Goal: Task Accomplishment & Management: Use online tool/utility

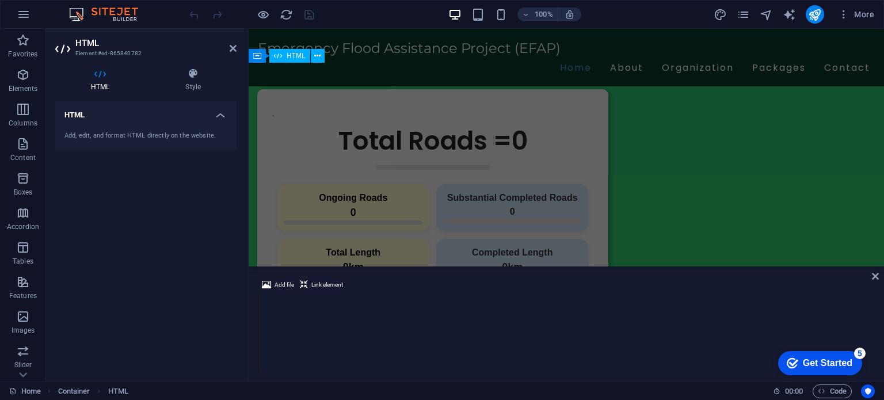
scroll to position [727, 0]
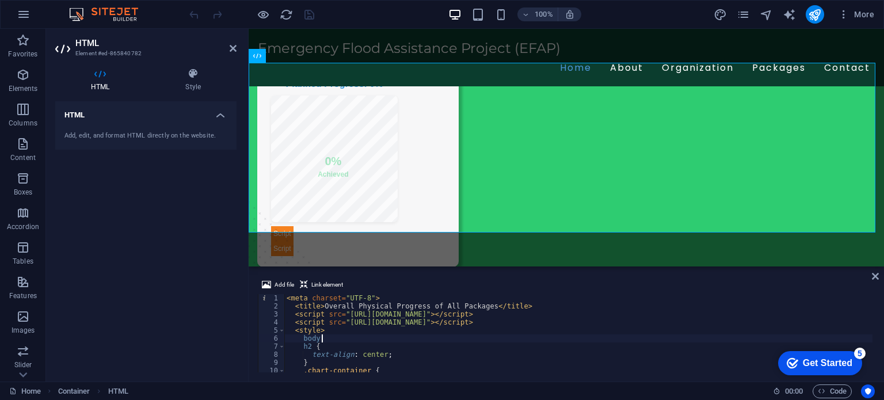
click at [437, 337] on div "< meta charset = "UTF-8" > < title > Overall Physical Progress of All Packages …" at bounding box center [751, 340] width 935 height 92
type textarea "body"
click at [739, 14] on icon "pages" at bounding box center [742, 14] width 13 height 13
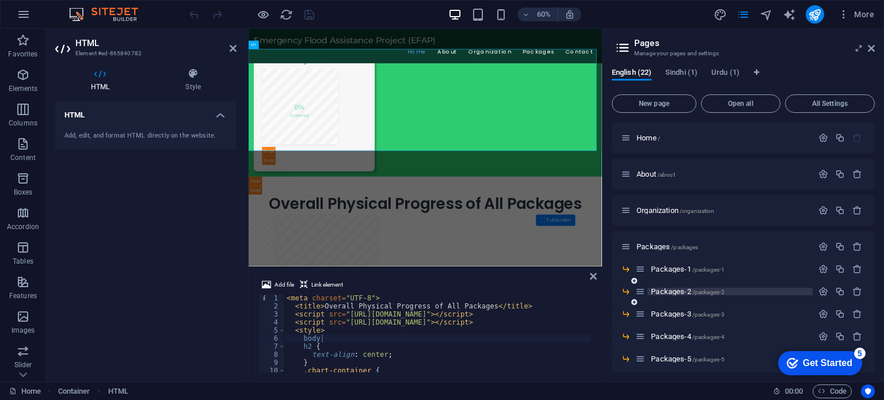
click at [674, 292] on span "Packages-2 /packages-2" at bounding box center [688, 291] width 74 height 9
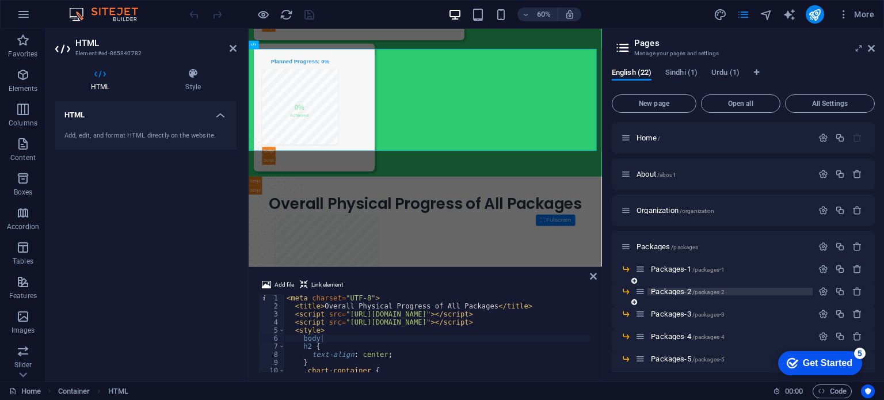
scroll to position [0, 0]
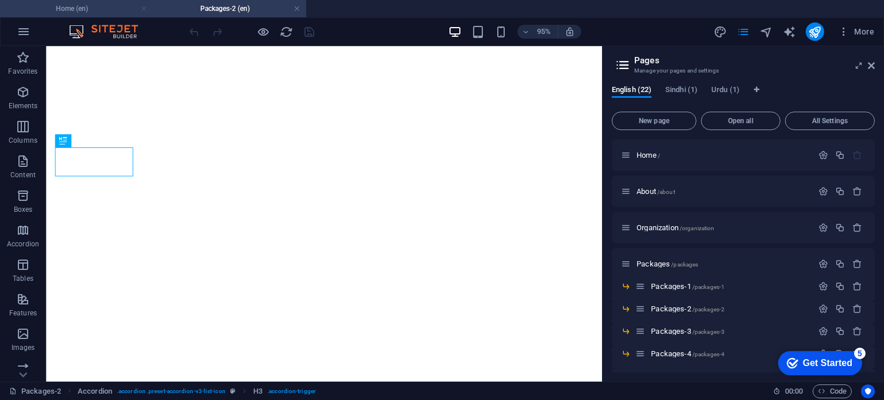
click at [143, 10] on link at bounding box center [143, 8] width 7 height 11
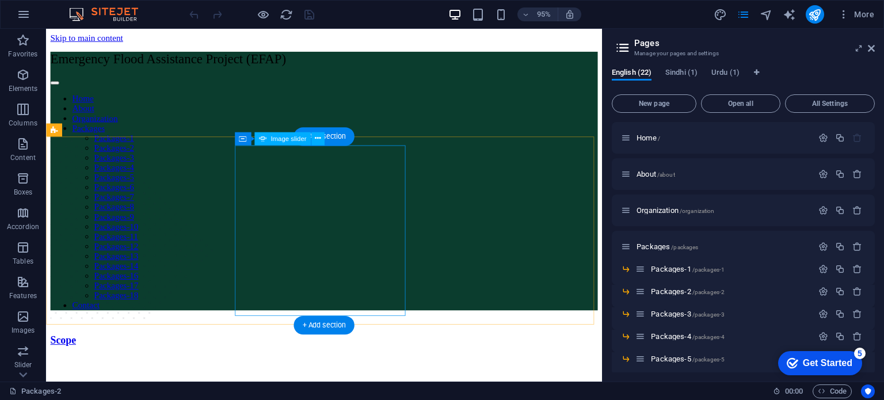
scroll to position [1032, 0]
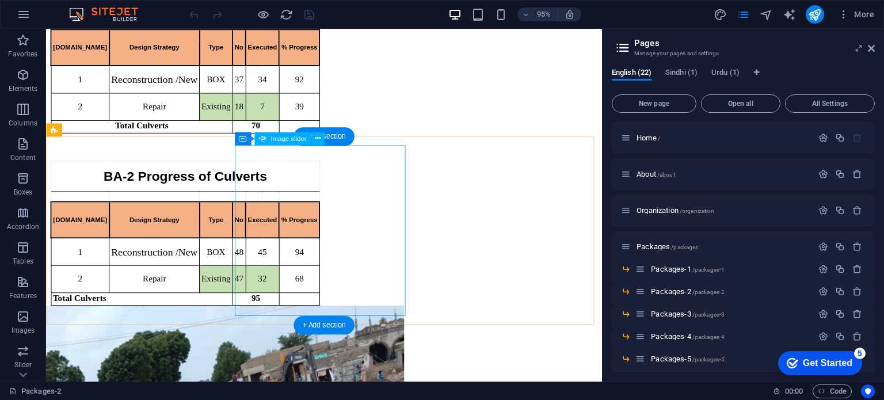
select select "px"
select select "ms"
select select "s"
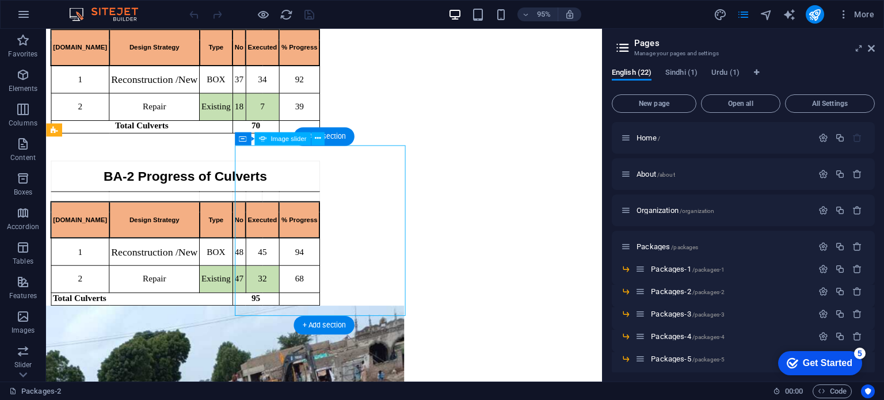
select select "progressive"
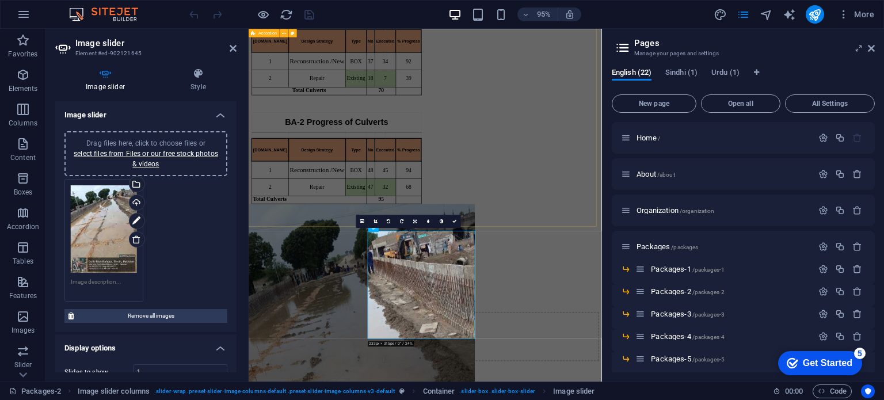
scroll to position [818, 0]
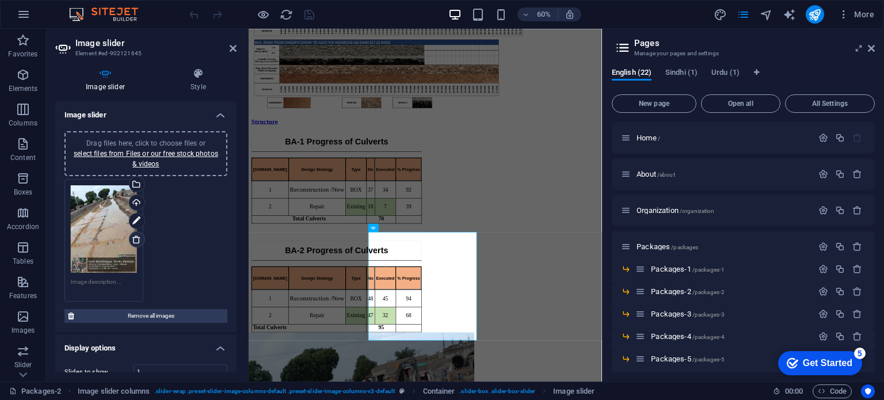
click at [136, 239] on icon at bounding box center [136, 239] width 9 height 9
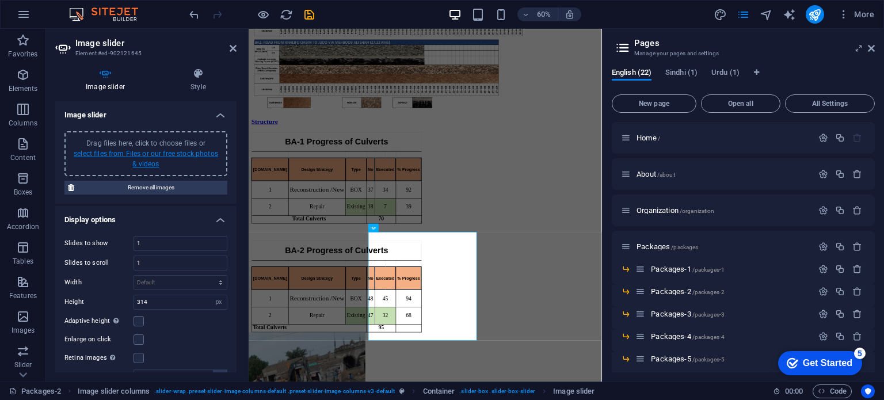
click at [158, 152] on link "select files from Files or our free stock photos & videos" at bounding box center [146, 159] width 144 height 18
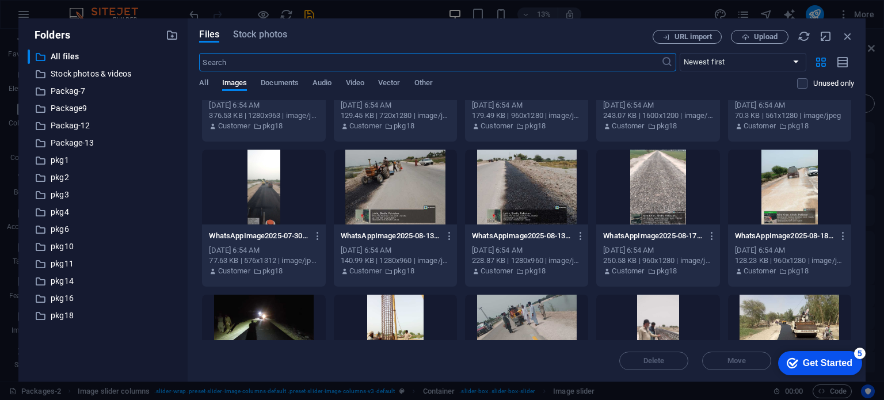
scroll to position [681, 0]
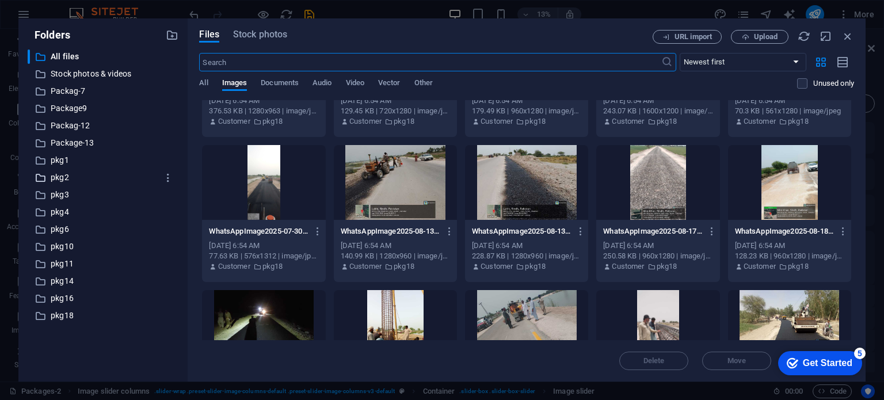
click at [60, 178] on p "pkg2" at bounding box center [104, 177] width 107 height 13
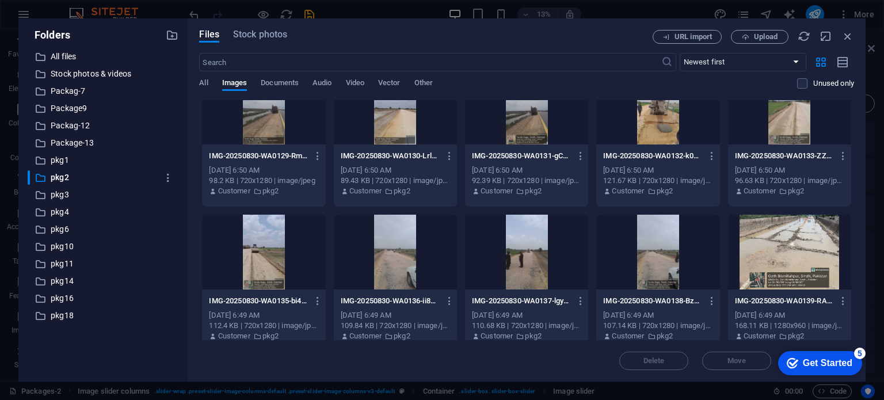
scroll to position [0, 0]
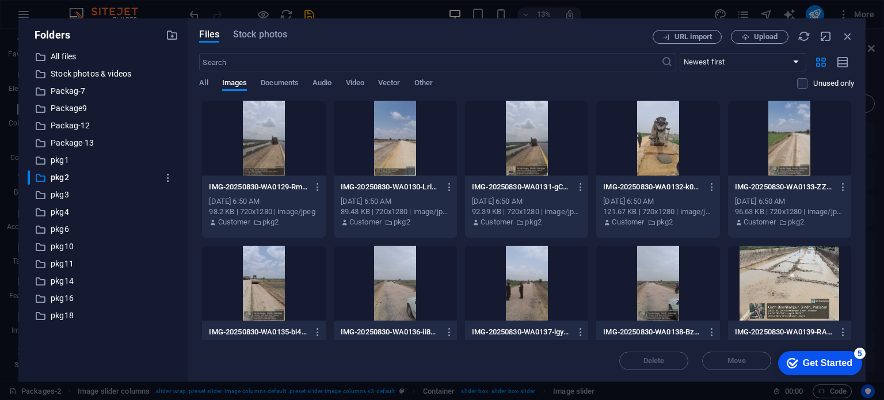
click at [264, 278] on div at bounding box center [263, 283] width 123 height 75
click at [791, 278] on div at bounding box center [789, 283] width 123 height 75
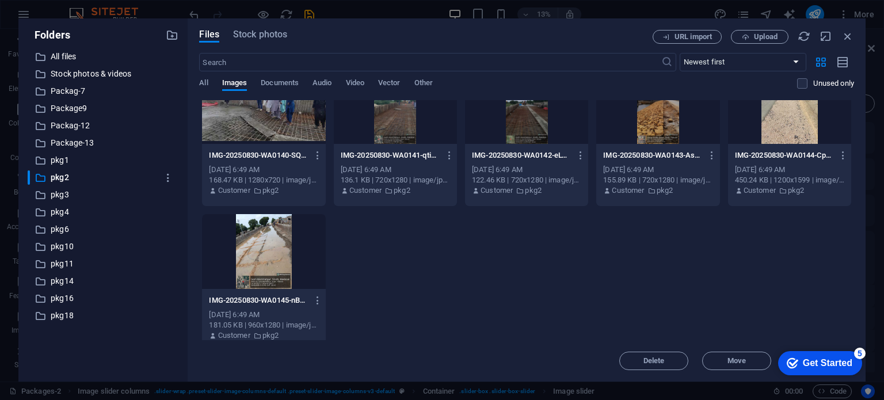
scroll to position [333, 0]
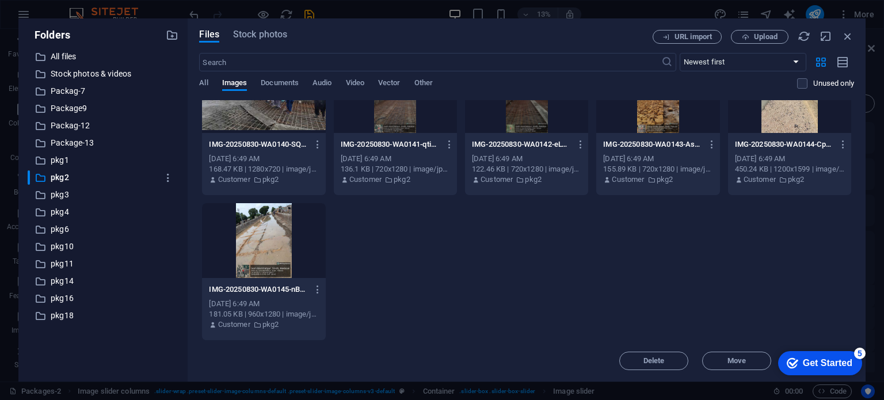
click at [289, 246] on div at bounding box center [263, 240] width 123 height 75
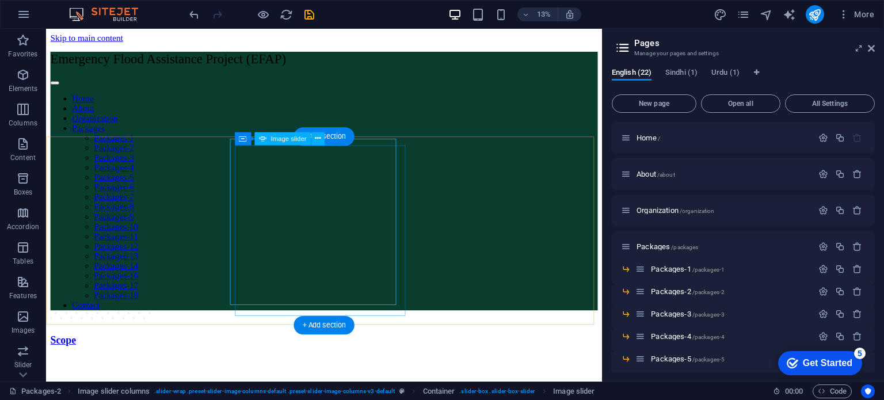
scroll to position [1032, 0]
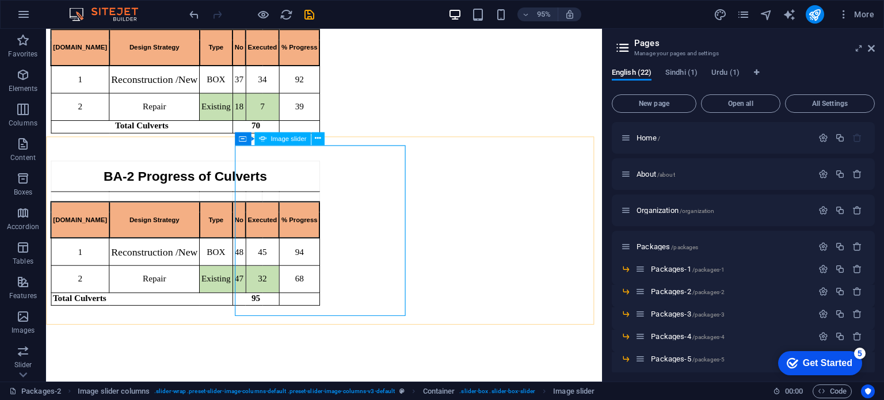
click at [278, 137] on span "Image slider" at bounding box center [288, 138] width 36 height 6
select select "px"
select select "ms"
select select "s"
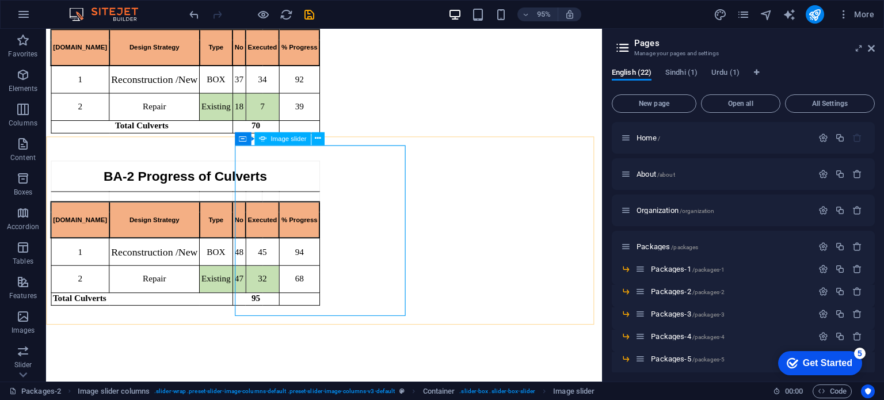
select select "progressive"
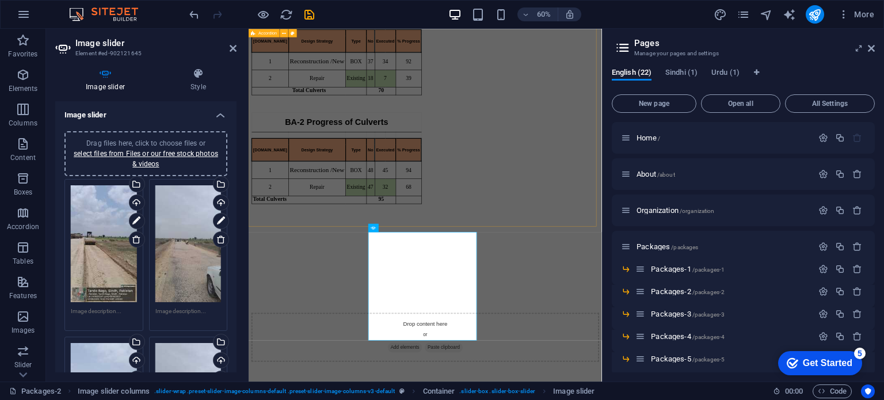
scroll to position [818, 0]
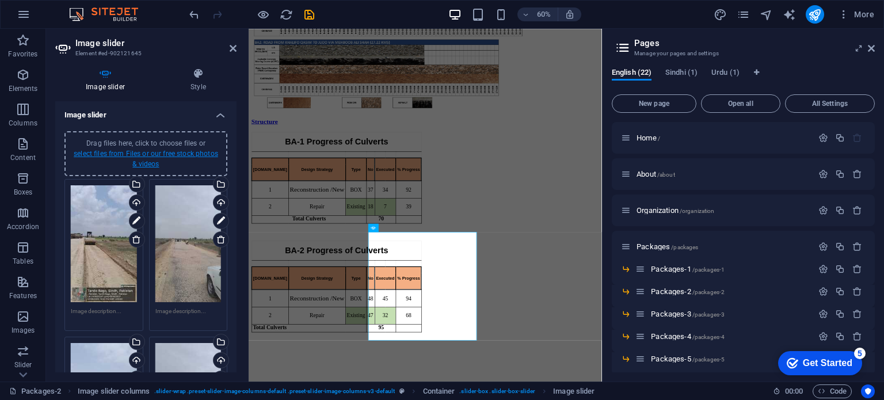
click at [158, 153] on link "select files from Files or our free stock photos & videos" at bounding box center [146, 159] width 144 height 18
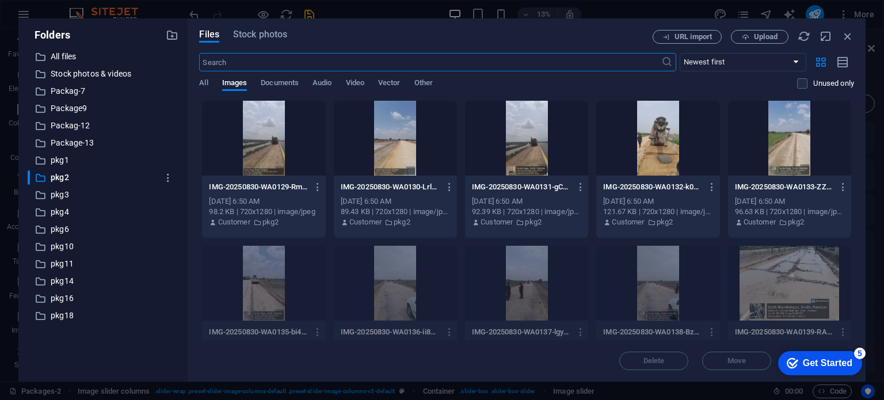
click at [855, 34] on div "Files Stock photos URL import Upload ​ Newest first Oldest first Name (A-Z) Nam…" at bounding box center [527, 199] width 678 height 363
click at [854, 36] on div "Files Stock photos URL import Upload ​ Newest first Oldest first Name (A-Z) Nam…" at bounding box center [527, 199] width 678 height 363
click at [851, 37] on icon "button" at bounding box center [847, 36] width 13 height 13
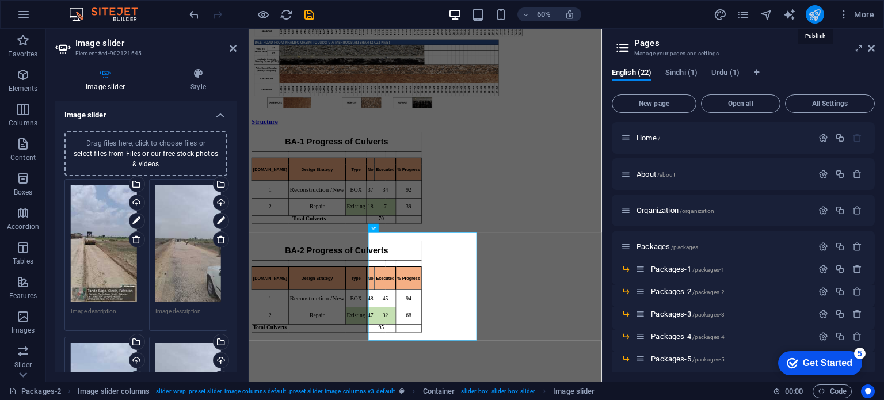
click at [817, 18] on icon "publish" at bounding box center [814, 14] width 13 height 13
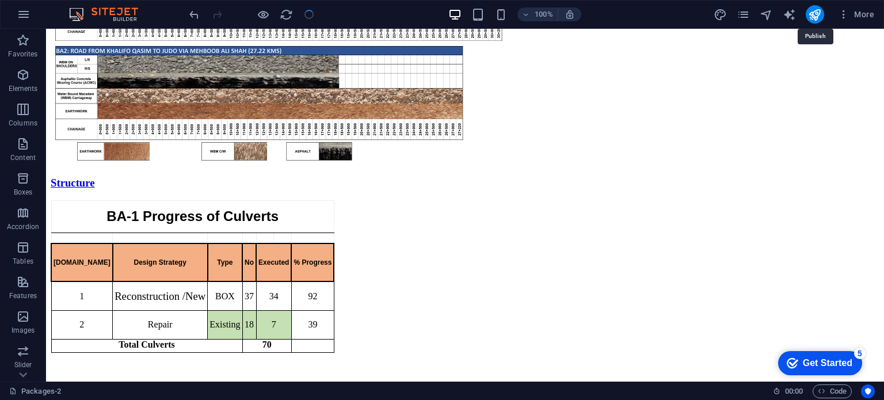
scroll to position [821, 0]
